Goal: Transaction & Acquisition: Subscribe to service/newsletter

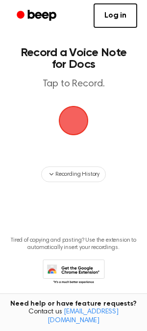
click at [78, 119] on span "button" at bounding box center [73, 120] width 27 height 27
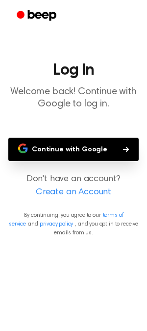
click at [92, 147] on button "Continue with Google" at bounding box center [73, 149] width 130 height 23
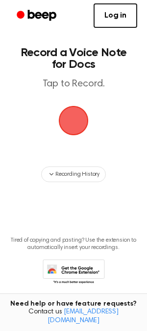
click at [83, 117] on span "button" at bounding box center [74, 121] width 32 height 32
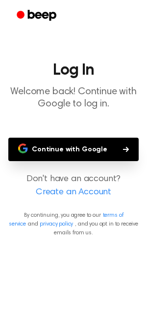
click at [99, 149] on button "Continue with Google" at bounding box center [73, 149] width 130 height 23
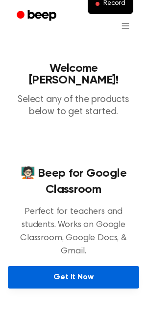
click at [97, 266] on link "Get It Now" at bounding box center [73, 277] width 131 height 22
